Goal: Information Seeking & Learning: Learn about a topic

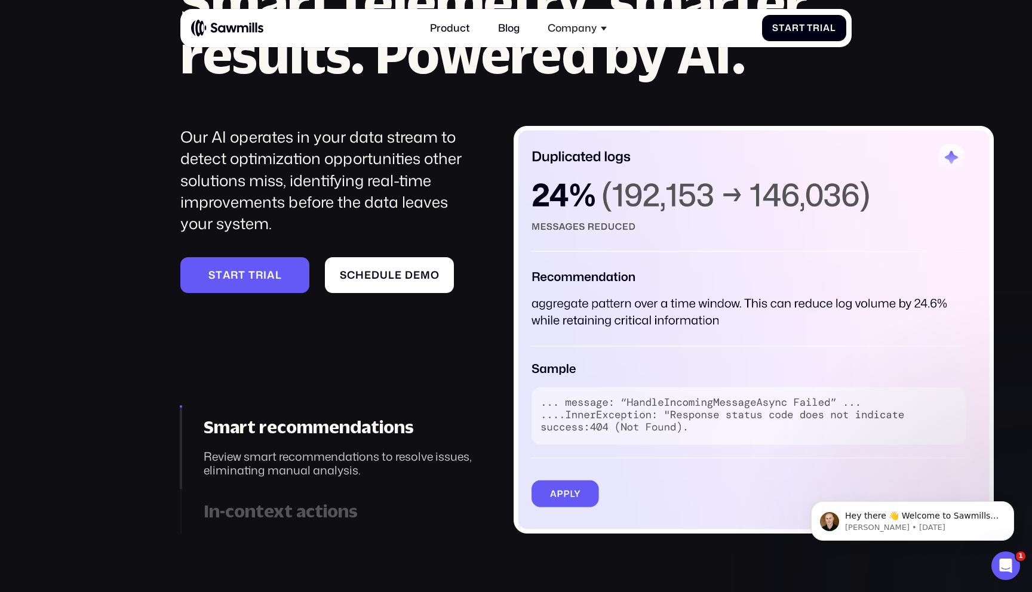
scroll to position [1480, 0]
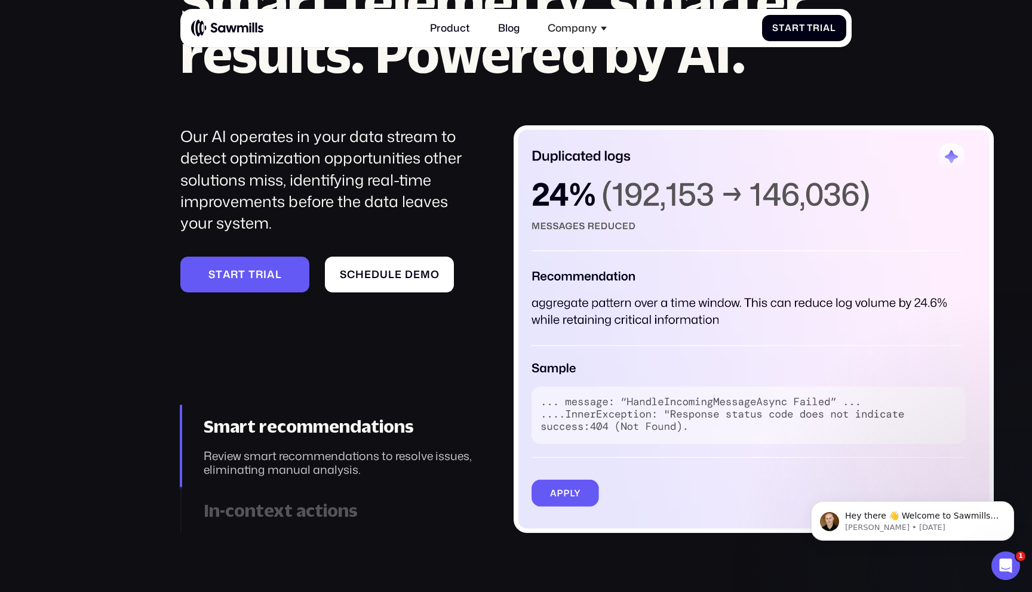
click at [590, 432] on img at bounding box center [754, 329] width 480 height 408
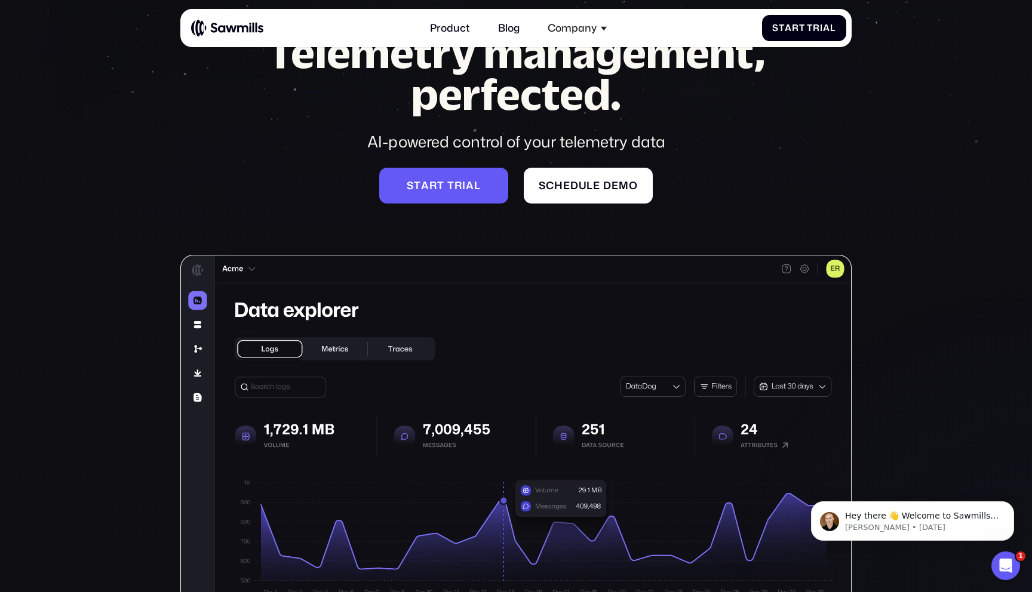
scroll to position [0, 0]
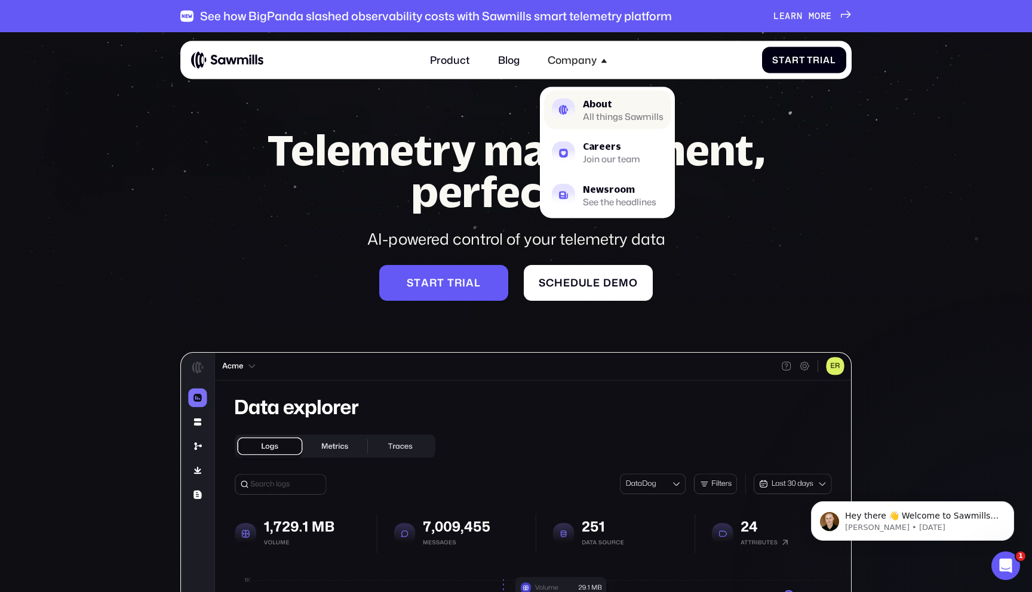
click at [605, 113] on div "All things Sawmills" at bounding box center [623, 117] width 81 height 8
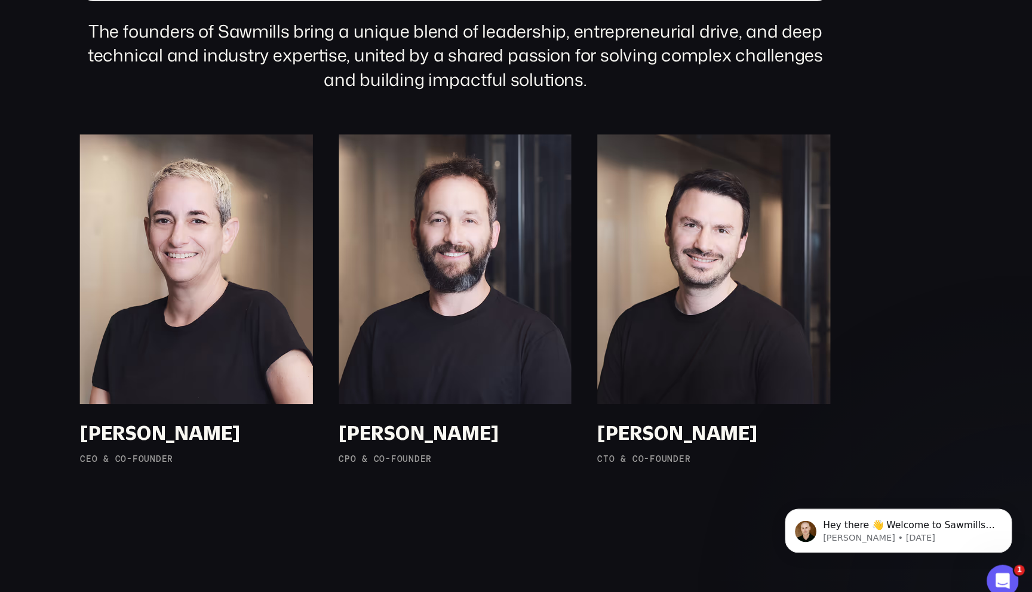
scroll to position [811, 0]
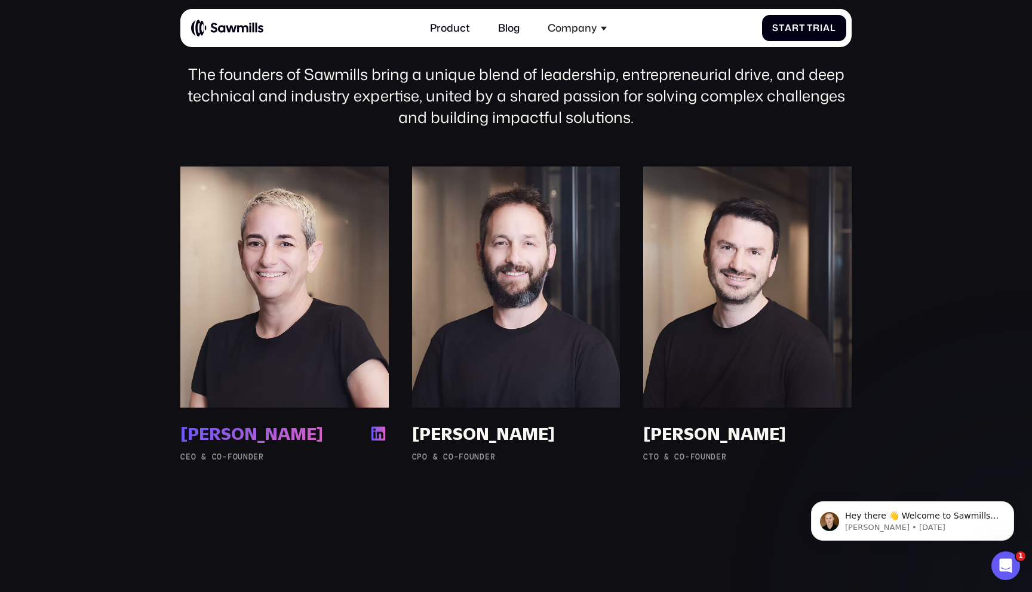
click at [228, 440] on div "Ronit Belson" at bounding box center [251, 434] width 143 height 22
